Goal: Task Accomplishment & Management: Complete application form

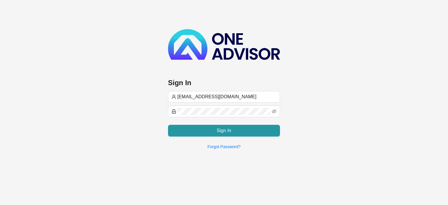
type input "[EMAIL_ADDRESS][DOMAIN_NAME]"
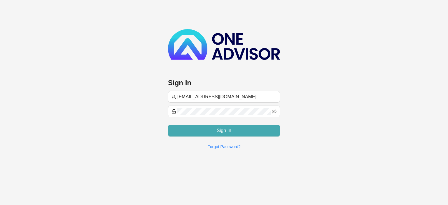
click at [208, 130] on button "Sign In" at bounding box center [224, 131] width 112 height 12
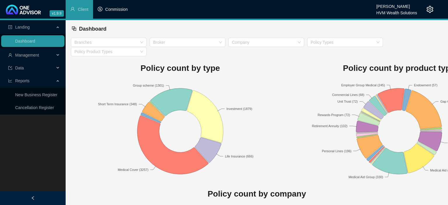
click at [114, 11] on span "Commission" at bounding box center [116, 9] width 22 height 5
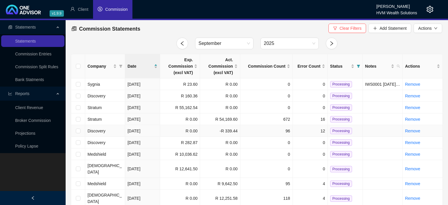
click at [222, 132] on td "-R 339.44" at bounding box center [220, 131] width 40 height 12
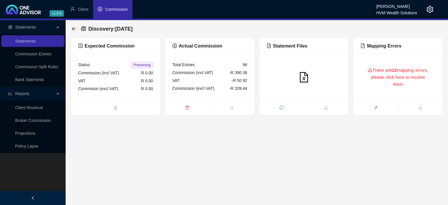
click at [370, 92] on div "There are 12 mapping errors, please click here to resolve them" at bounding box center [398, 77] width 75 height 33
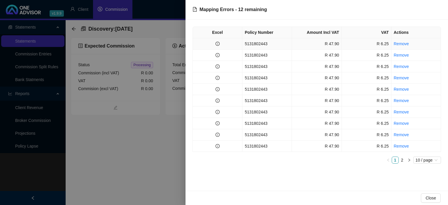
click at [271, 41] on td "5131802443" at bounding box center [267, 43] width 50 height 11
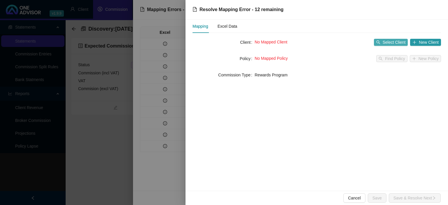
click at [387, 43] on span "Select Client" at bounding box center [394, 42] width 23 height 6
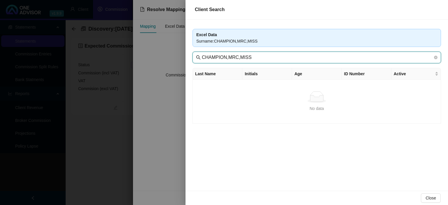
drag, startPoint x: 226, startPoint y: 56, endPoint x: 335, endPoint y: 68, distance: 109.8
click at [335, 61] on input "CHAMPION,MRC,MISS" at bounding box center [317, 57] width 231 height 7
click at [232, 56] on input "CHAMPION" at bounding box center [317, 57] width 231 height 7
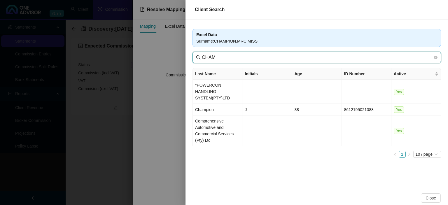
type input "CHAM"
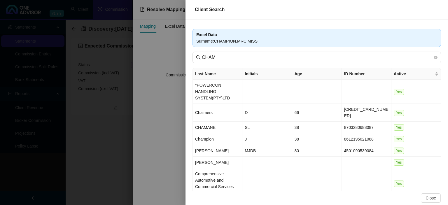
click at [96, 121] on div at bounding box center [224, 102] width 448 height 205
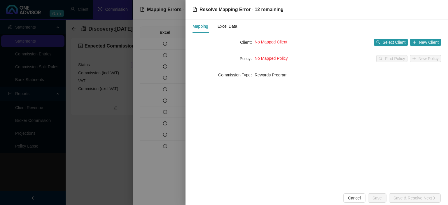
click at [95, 122] on div at bounding box center [224, 102] width 448 height 205
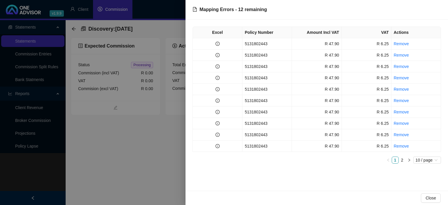
click at [96, 126] on div at bounding box center [224, 102] width 448 height 205
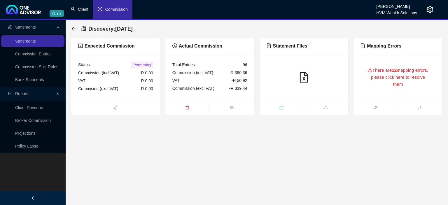
click at [83, 8] on span "Client" at bounding box center [83, 9] width 11 height 5
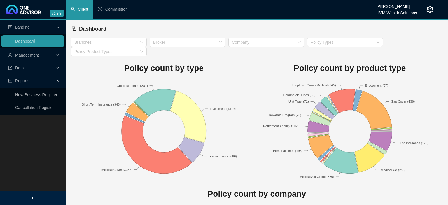
click at [27, 57] on span "Management" at bounding box center [27, 55] width 24 height 5
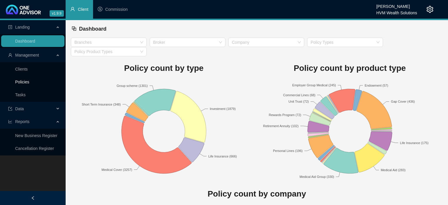
click at [22, 82] on link "Policies" at bounding box center [22, 82] width 14 height 5
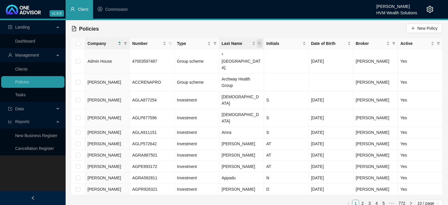
click at [260, 44] on icon "search" at bounding box center [260, 44] width 4 height 4
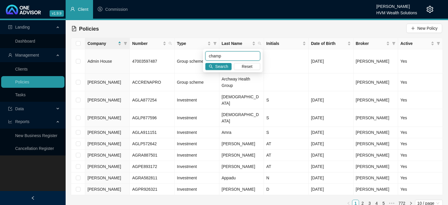
type input "champ"
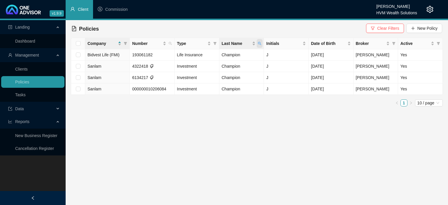
click at [261, 43] on icon "search" at bounding box center [260, 44] width 4 height 4
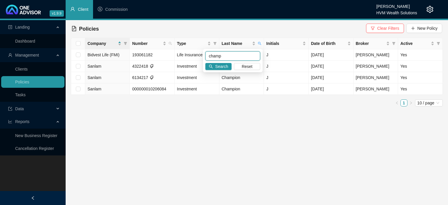
drag, startPoint x: 242, startPoint y: 57, endPoint x: 170, endPoint y: 49, distance: 72.5
click at [205, 51] on input "champ" at bounding box center [232, 55] width 55 height 9
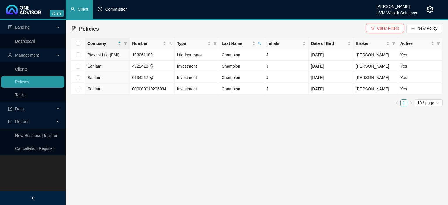
click at [105, 9] on li "Commission" at bounding box center [112, 9] width 39 height 19
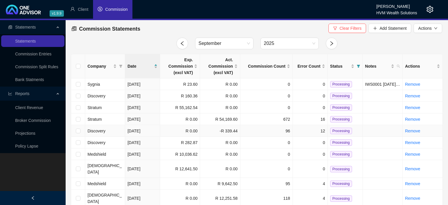
click at [111, 130] on td "Discovery" at bounding box center [105, 131] width 40 height 12
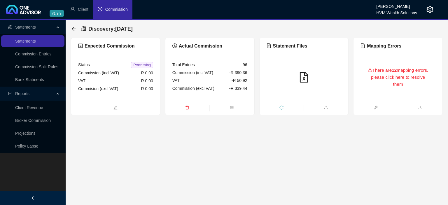
click at [387, 88] on div "There are 12 mapping errors, please click here to resolve them" at bounding box center [398, 77] width 75 height 33
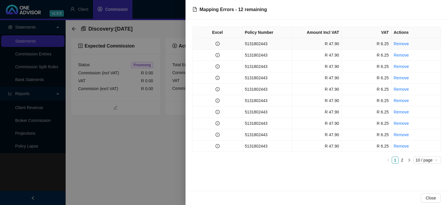
click at [267, 43] on td "5131802443" at bounding box center [267, 43] width 50 height 11
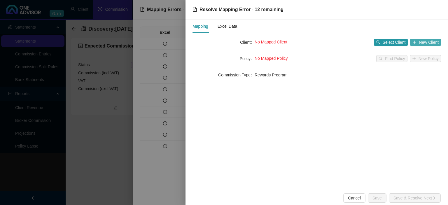
click at [418, 42] on button "New Client" at bounding box center [425, 42] width 31 height 7
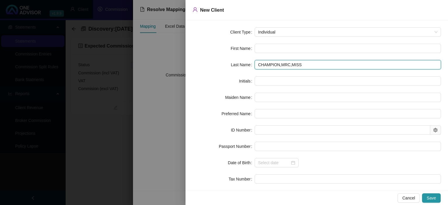
drag, startPoint x: 281, startPoint y: 64, endPoint x: 305, endPoint y: 61, distance: 24.4
click at [305, 61] on input "CHAMPION,MRC,MISS" at bounding box center [348, 64] width 186 height 9
type input "CHAMPION"
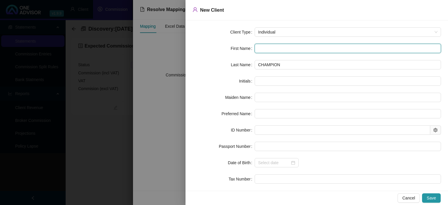
click at [260, 49] on input "text" at bounding box center [348, 48] width 186 height 9
type input "M"
type input "Mi"
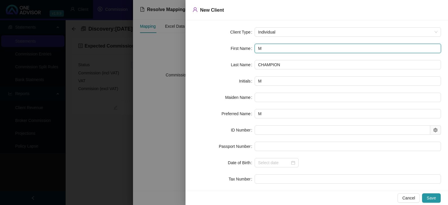
type input "Mi"
type input "Mic"
type input "Mich"
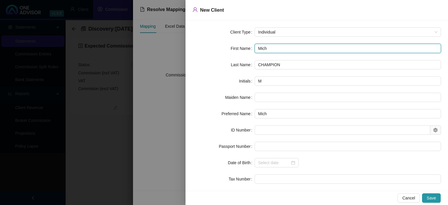
type input "Miche"
type input "[PERSON_NAME]"
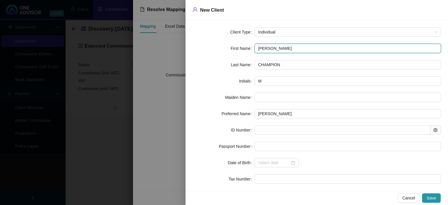
type input "[PERSON_NAME]"
type input "MT"
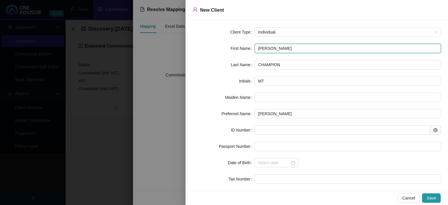
type input "[PERSON_NAME]"
type input "M"
type input "[PERSON_NAME]"
type input "MR"
type input "[PERSON_NAME]"
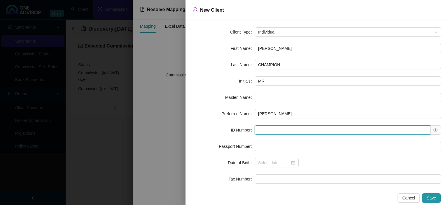
click at [268, 130] on input "text" at bounding box center [343, 129] width 176 height 9
type input "710824"
type input "[DATE]"
type input "7"
type input "7108240361083"
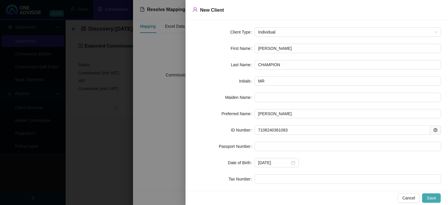
click at [427, 198] on button "Save" at bounding box center [431, 197] width 19 height 9
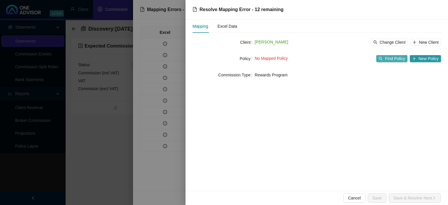
click at [397, 59] on span "Find Policy" at bounding box center [395, 58] width 20 height 6
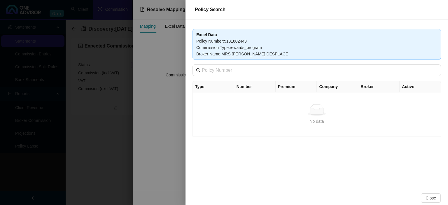
click at [170, 116] on div at bounding box center [224, 102] width 448 height 205
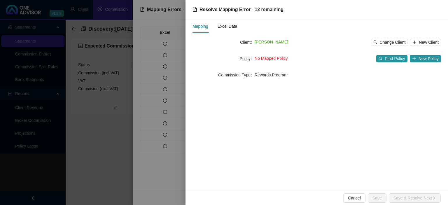
click at [421, 62] on div "No Mapped Policy Find Policy New Policy" at bounding box center [348, 58] width 186 height 9
click at [421, 61] on span "New Policy" at bounding box center [429, 58] width 20 height 6
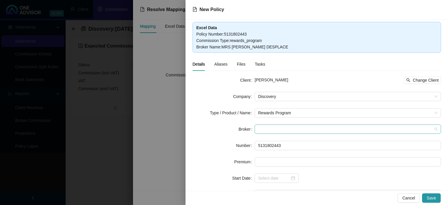
click at [267, 129] on span at bounding box center [347, 129] width 179 height 9
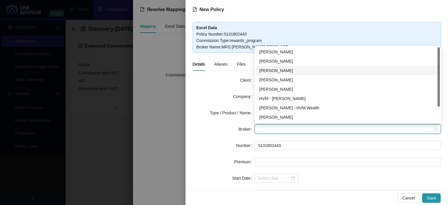
click at [272, 71] on div "[PERSON_NAME]" at bounding box center [347, 70] width 177 height 6
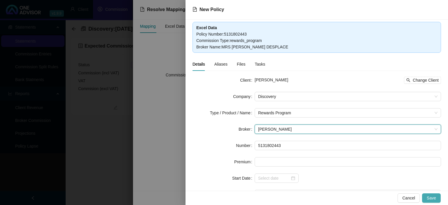
click at [437, 196] on button "Save" at bounding box center [431, 197] width 19 height 9
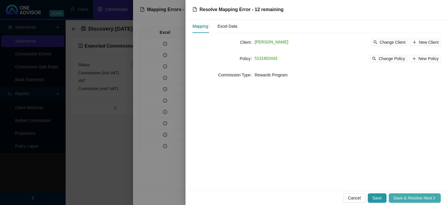
click at [427, 196] on span "Save & Resolve Next" at bounding box center [415, 198] width 43 height 6
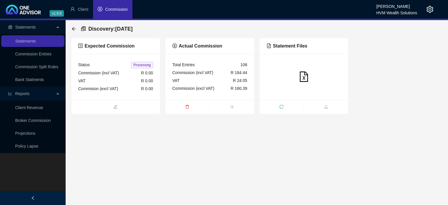
click at [71, 25] on div "Discovery : [DATE]" at bounding box center [257, 29] width 372 height 18
click at [71, 29] on div "Discovery : [DATE] Expected Commission Status Processing Commission (incl VAT) …" at bounding box center [257, 67] width 382 height 94
click at [73, 29] on icon "arrow-left" at bounding box center [73, 29] width 5 height 5
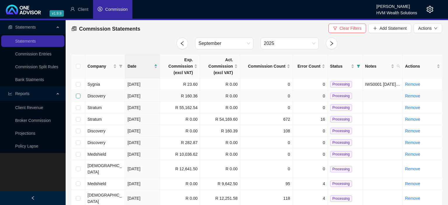
click at [77, 95] on input "checkbox" at bounding box center [78, 96] width 5 height 5
checkbox input "true"
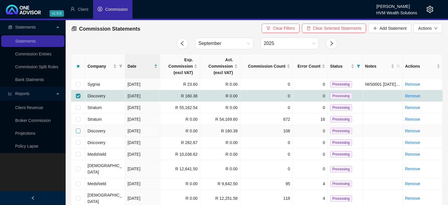
click at [78, 132] on input "checkbox" at bounding box center [78, 131] width 5 height 5
checkbox input "true"
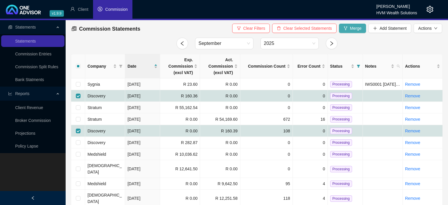
click at [353, 29] on span "Merge" at bounding box center [356, 28] width 12 height 6
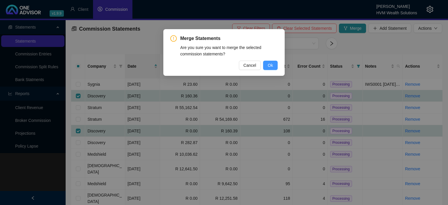
click at [266, 63] on button "Ok" at bounding box center [270, 65] width 15 height 9
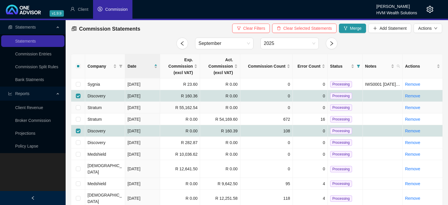
checkbox input "false"
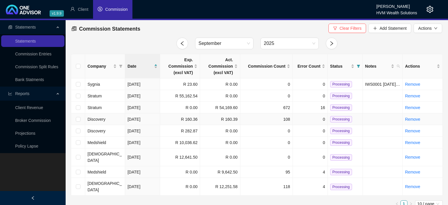
click at [336, 120] on span "Processing" at bounding box center [341, 119] width 22 height 6
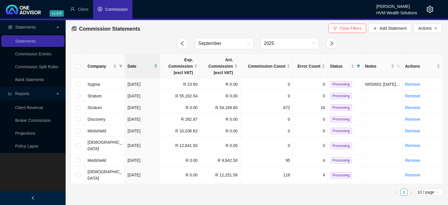
click at [428, 10] on icon "setting" at bounding box center [430, 9] width 7 height 7
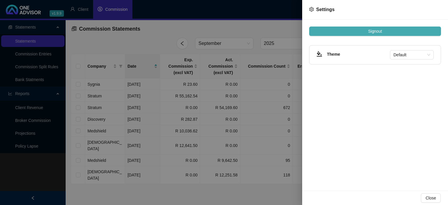
click at [382, 33] on span "Signout" at bounding box center [375, 31] width 14 height 6
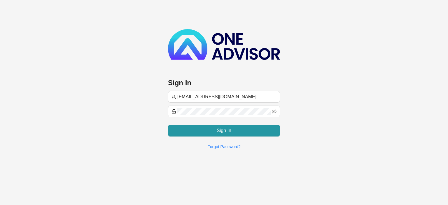
type input "[EMAIL_ADDRESS][DOMAIN_NAME]"
